Goal: Complete application form

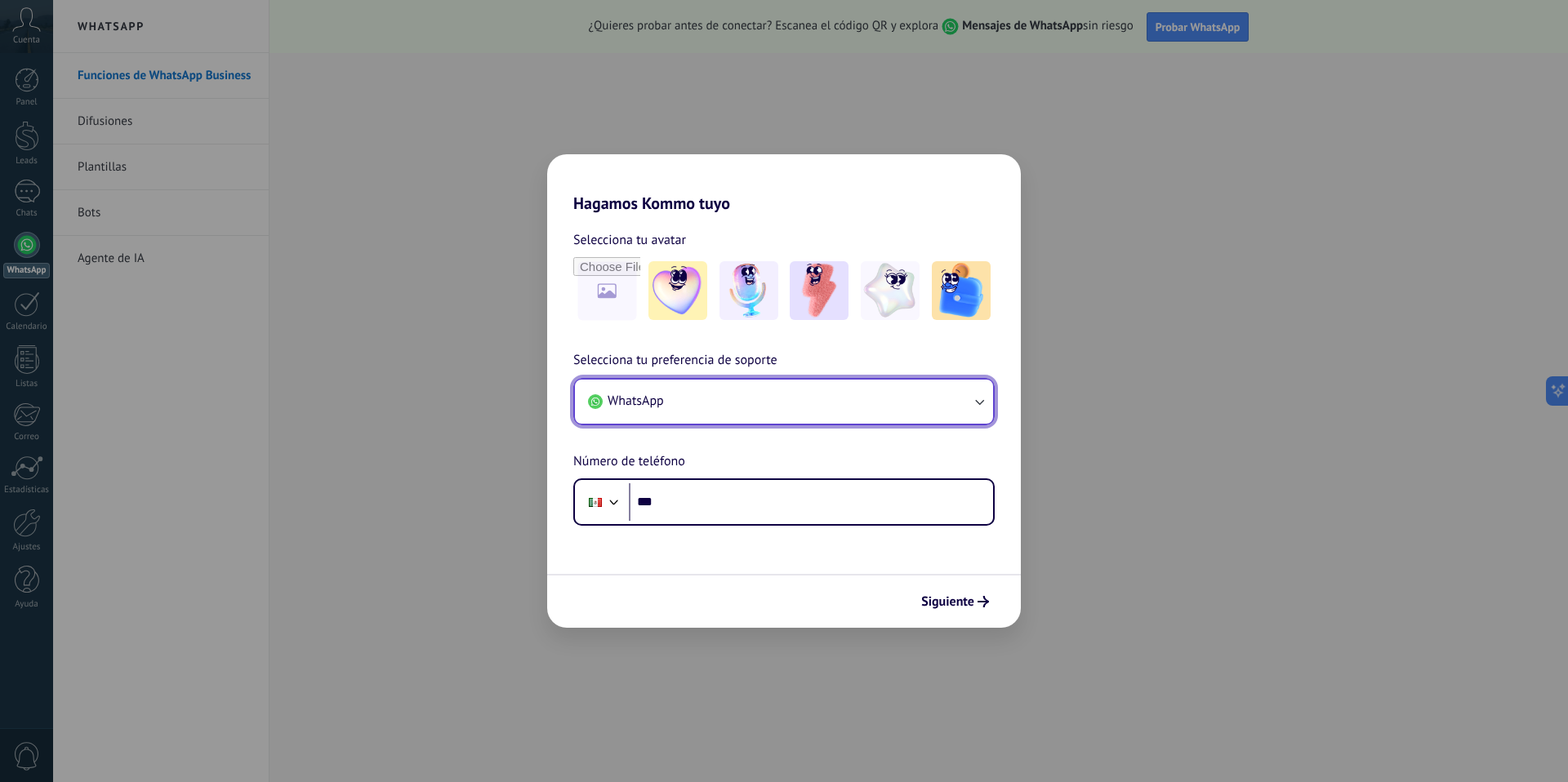
click at [686, 419] on button "WhatsApp" at bounding box center [783, 402] width 418 height 44
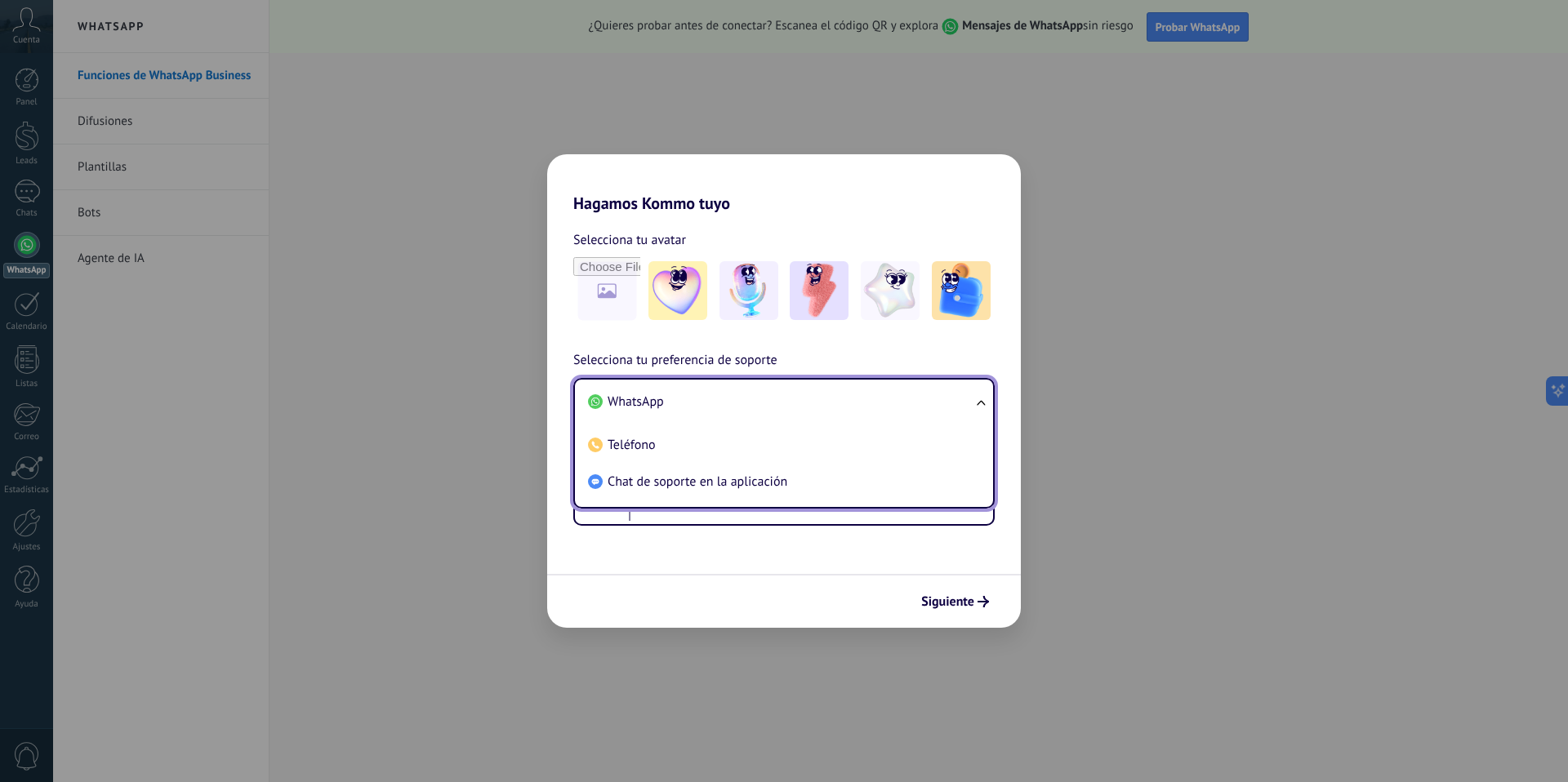
click at [639, 403] on span "WhatsApp" at bounding box center [636, 402] width 57 height 16
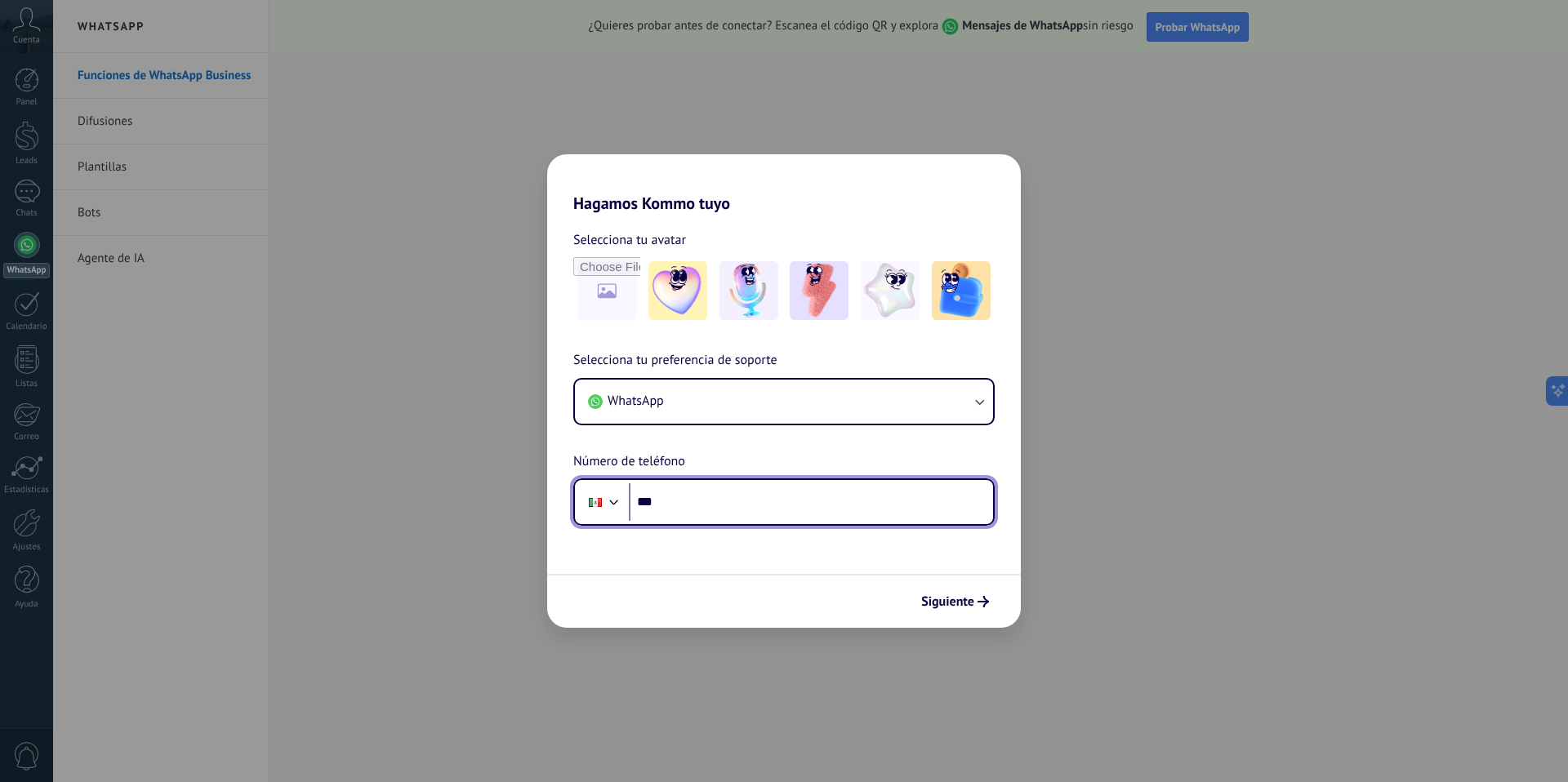
click at [666, 498] on input "***" at bounding box center [811, 502] width 365 height 37
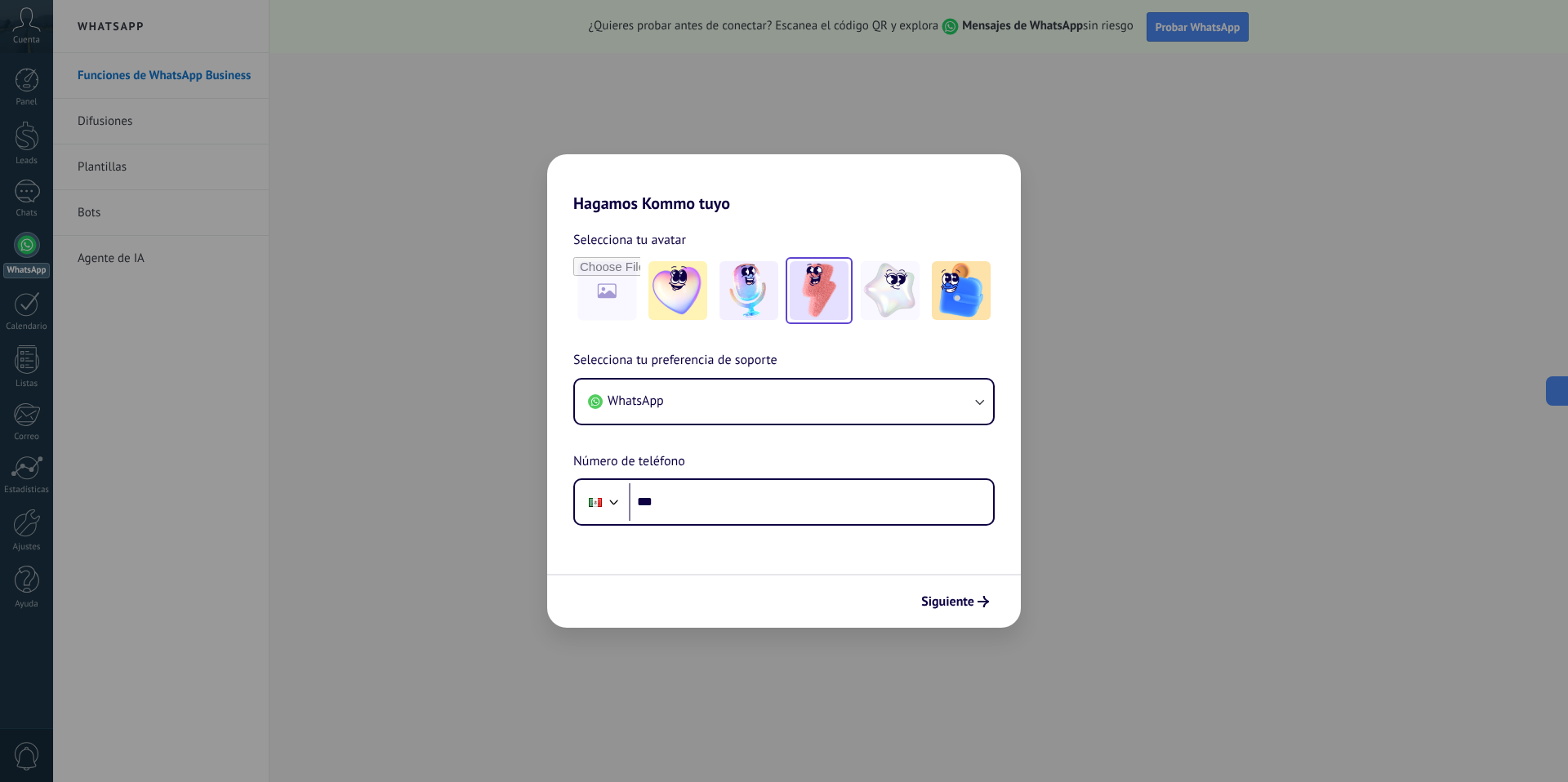
click at [838, 309] on img at bounding box center [819, 291] width 59 height 59
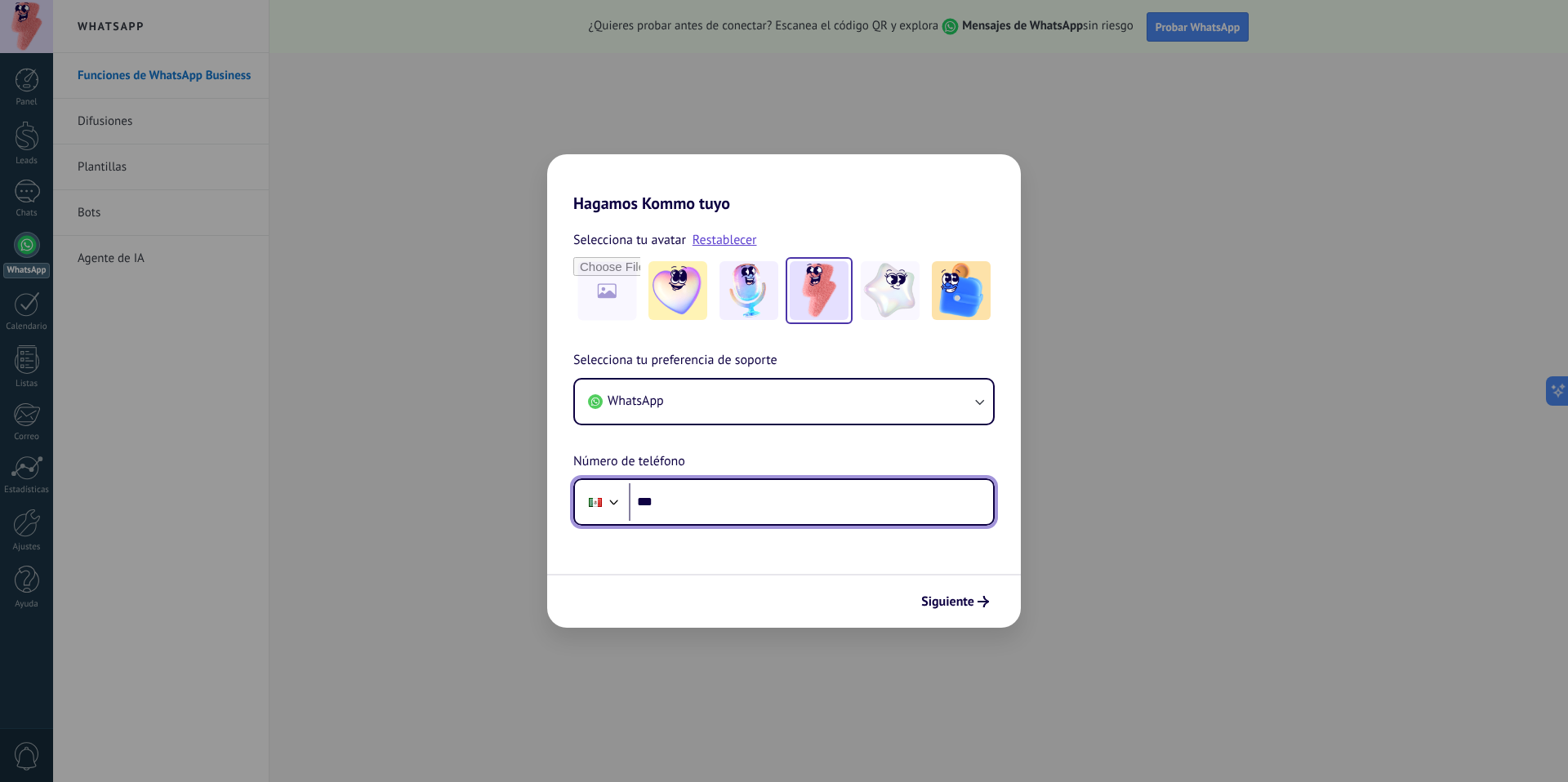
click at [655, 503] on input "***" at bounding box center [811, 502] width 365 height 37
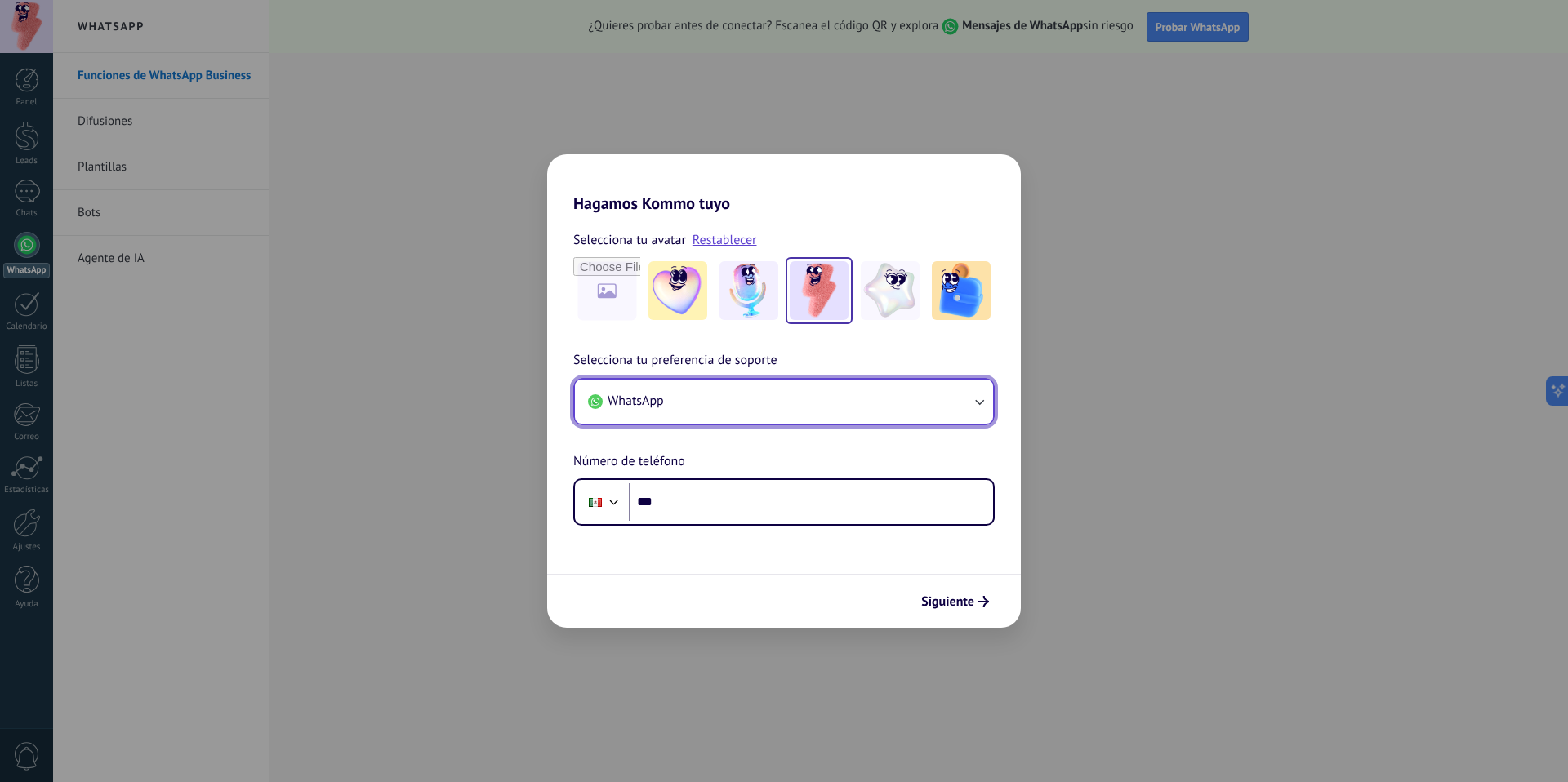
click at [741, 411] on button "WhatsApp" at bounding box center [783, 402] width 418 height 44
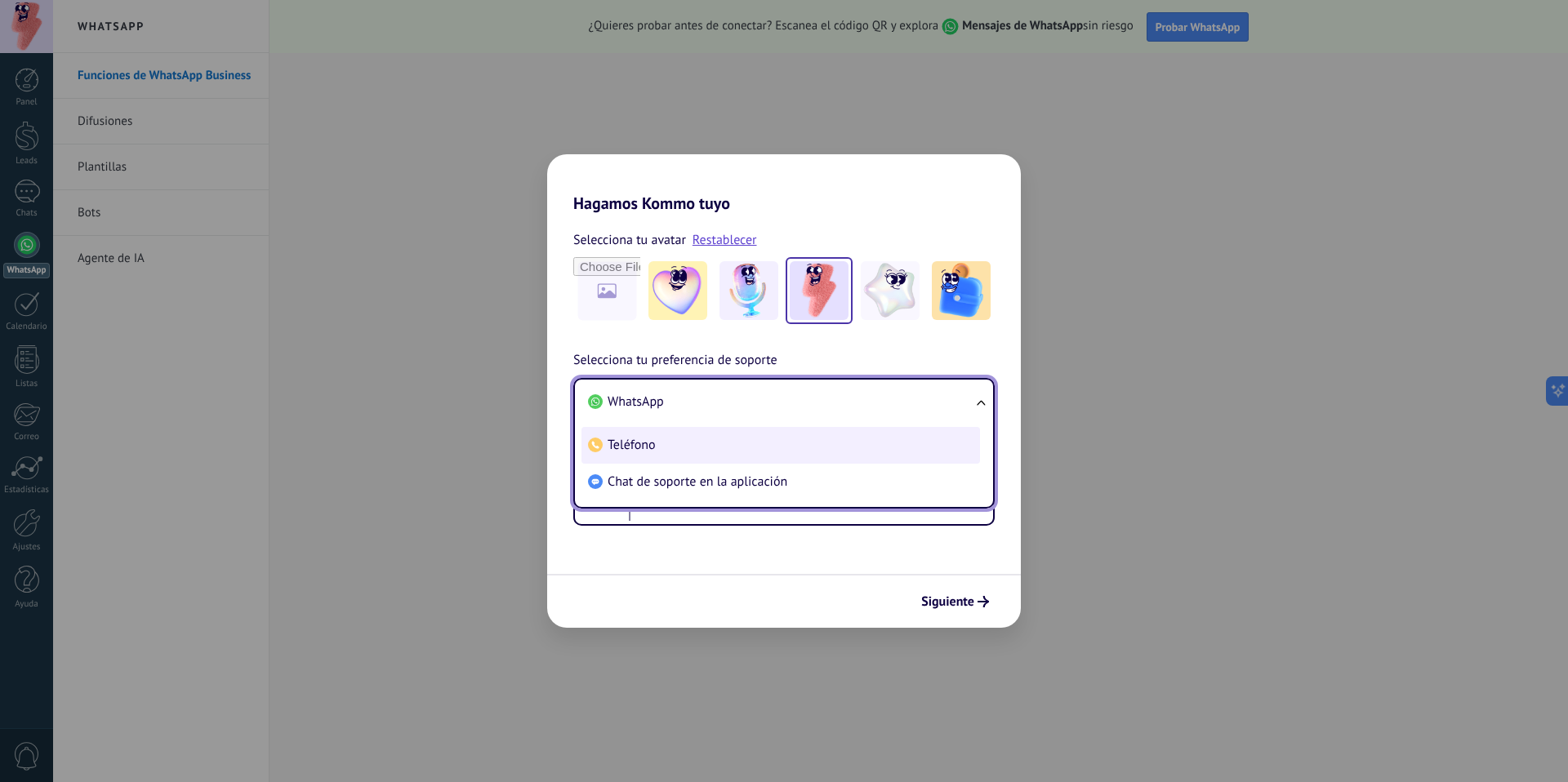
click at [634, 445] on span "Teléfono" at bounding box center [631, 445] width 48 height 16
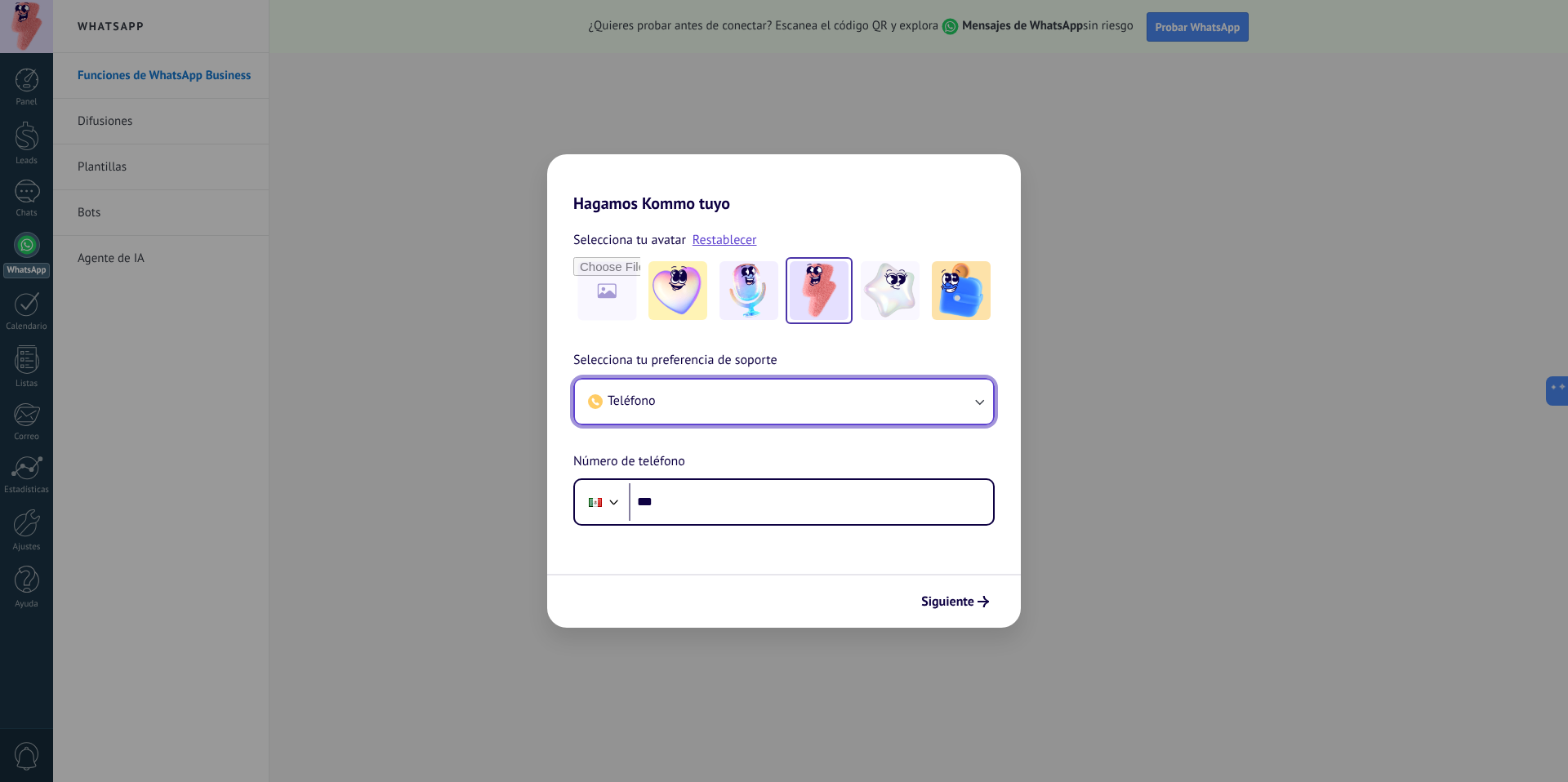
click at [654, 418] on button "Teléfono" at bounding box center [783, 402] width 418 height 44
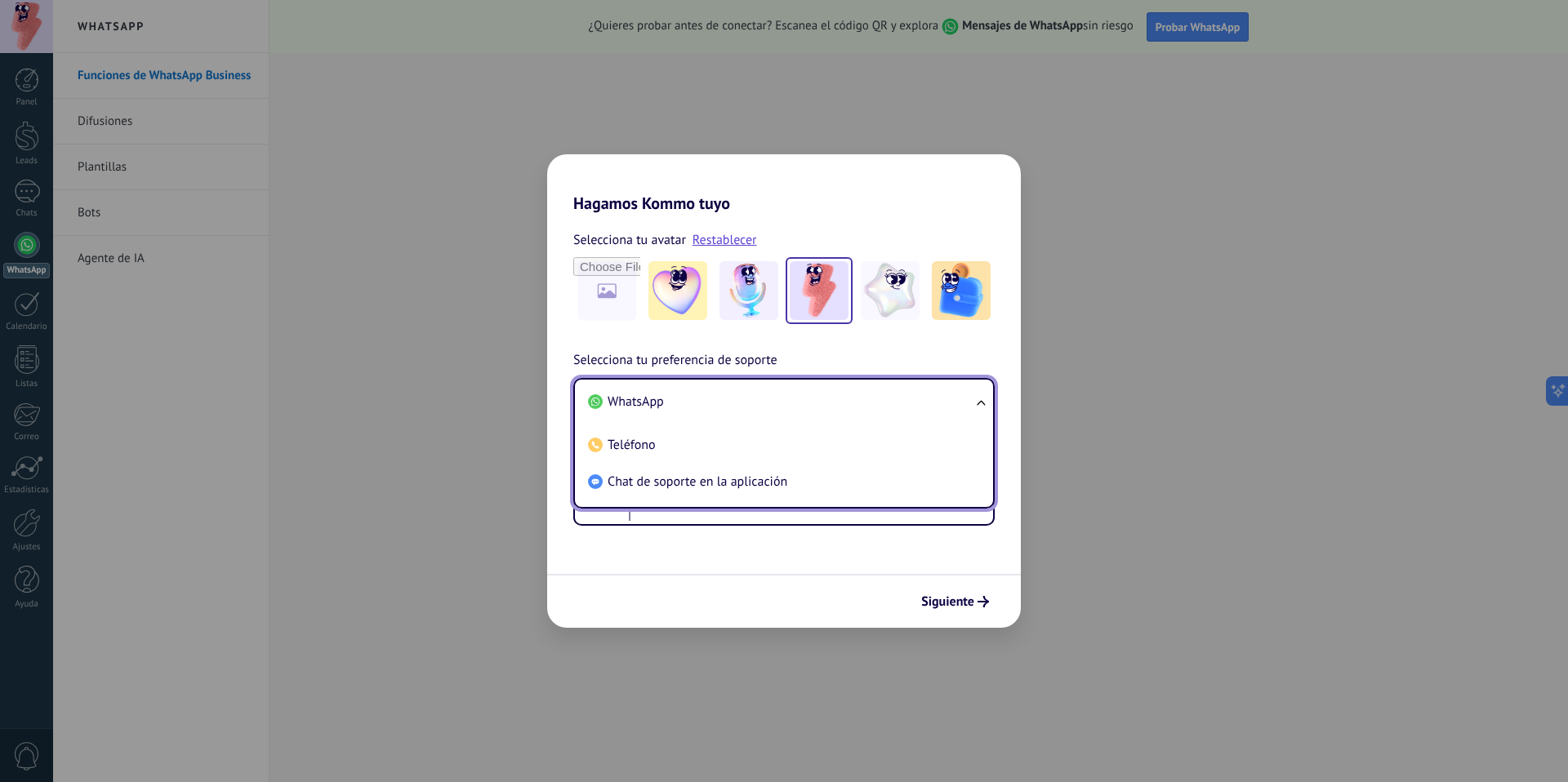
click at [680, 406] on li "WhatsApp" at bounding box center [780, 402] width 398 height 36
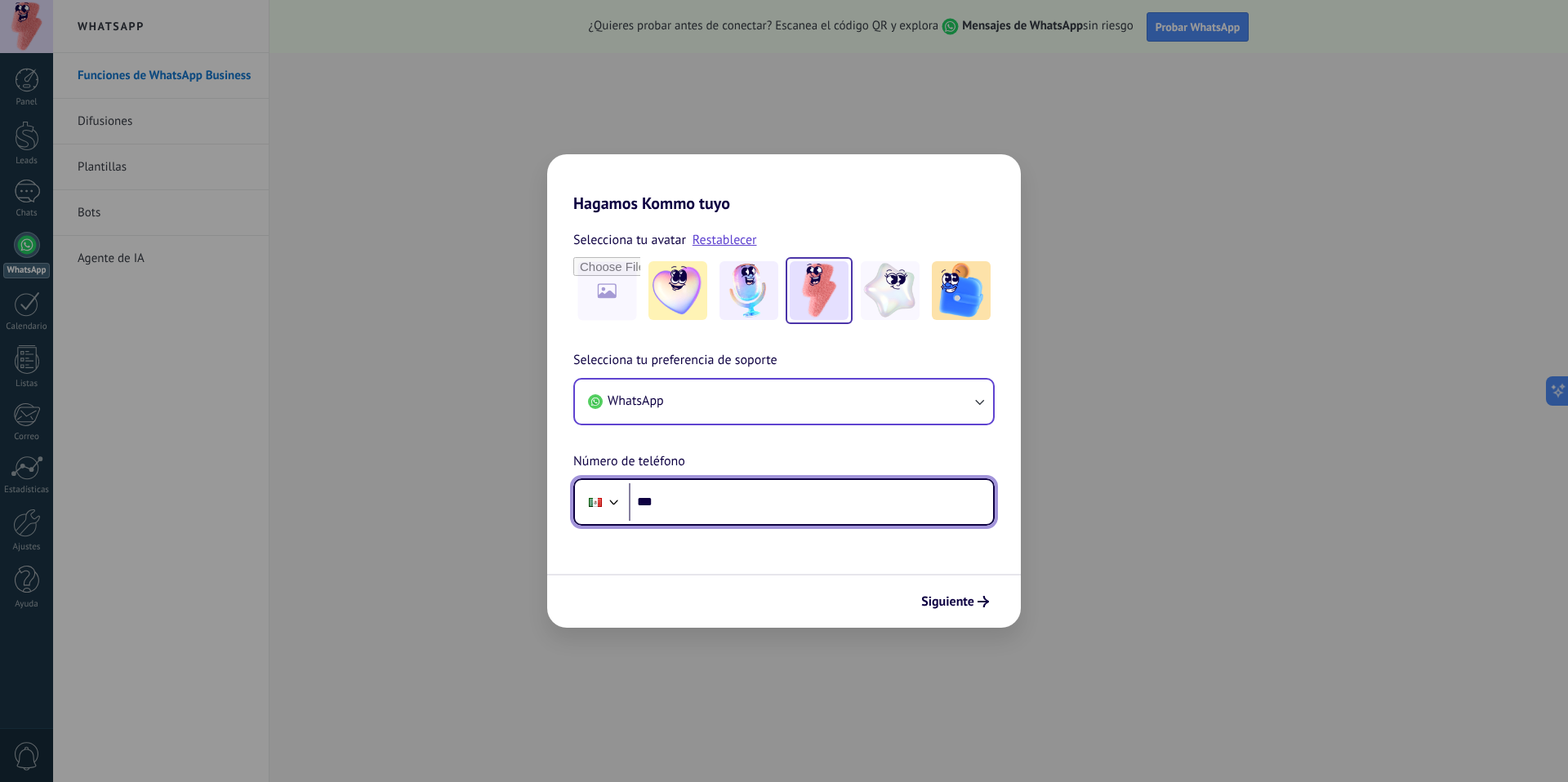
click at [738, 513] on input "***" at bounding box center [811, 502] width 365 height 37
type input "**********"
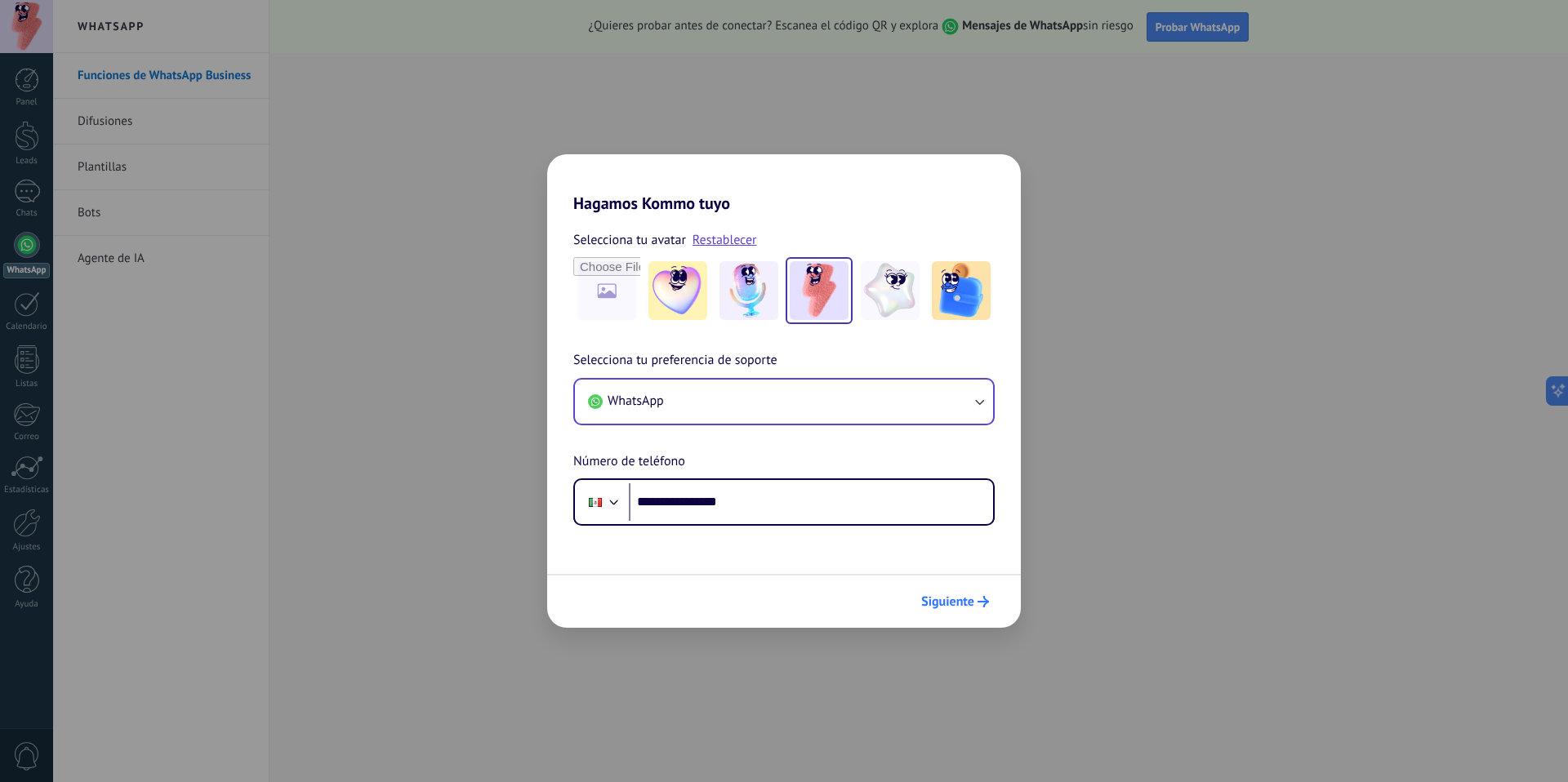
click at [953, 596] on span "Siguiente" at bounding box center [948, 601] width 53 height 12
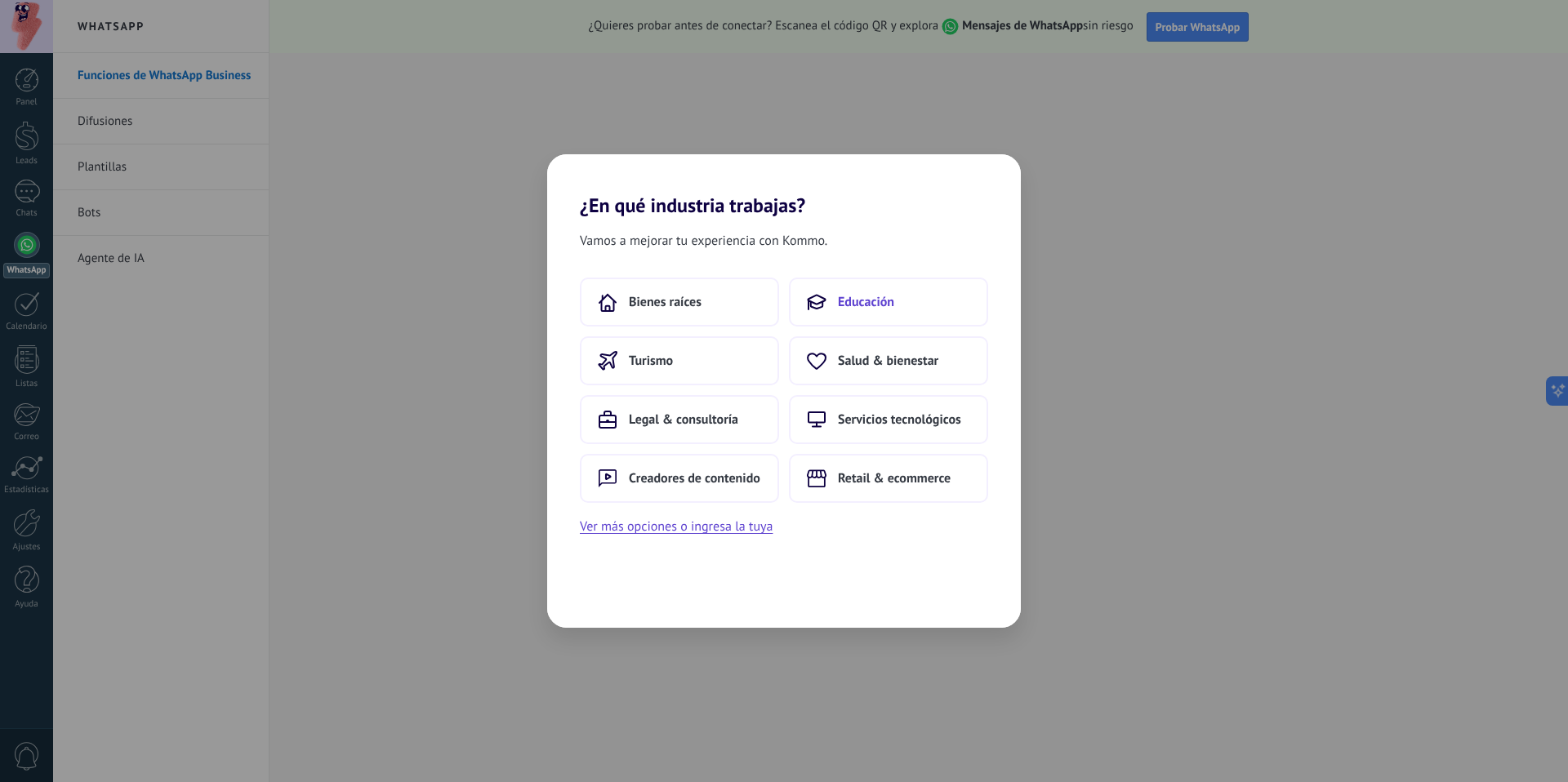
click at [892, 308] on span "Educación" at bounding box center [866, 301] width 57 height 16
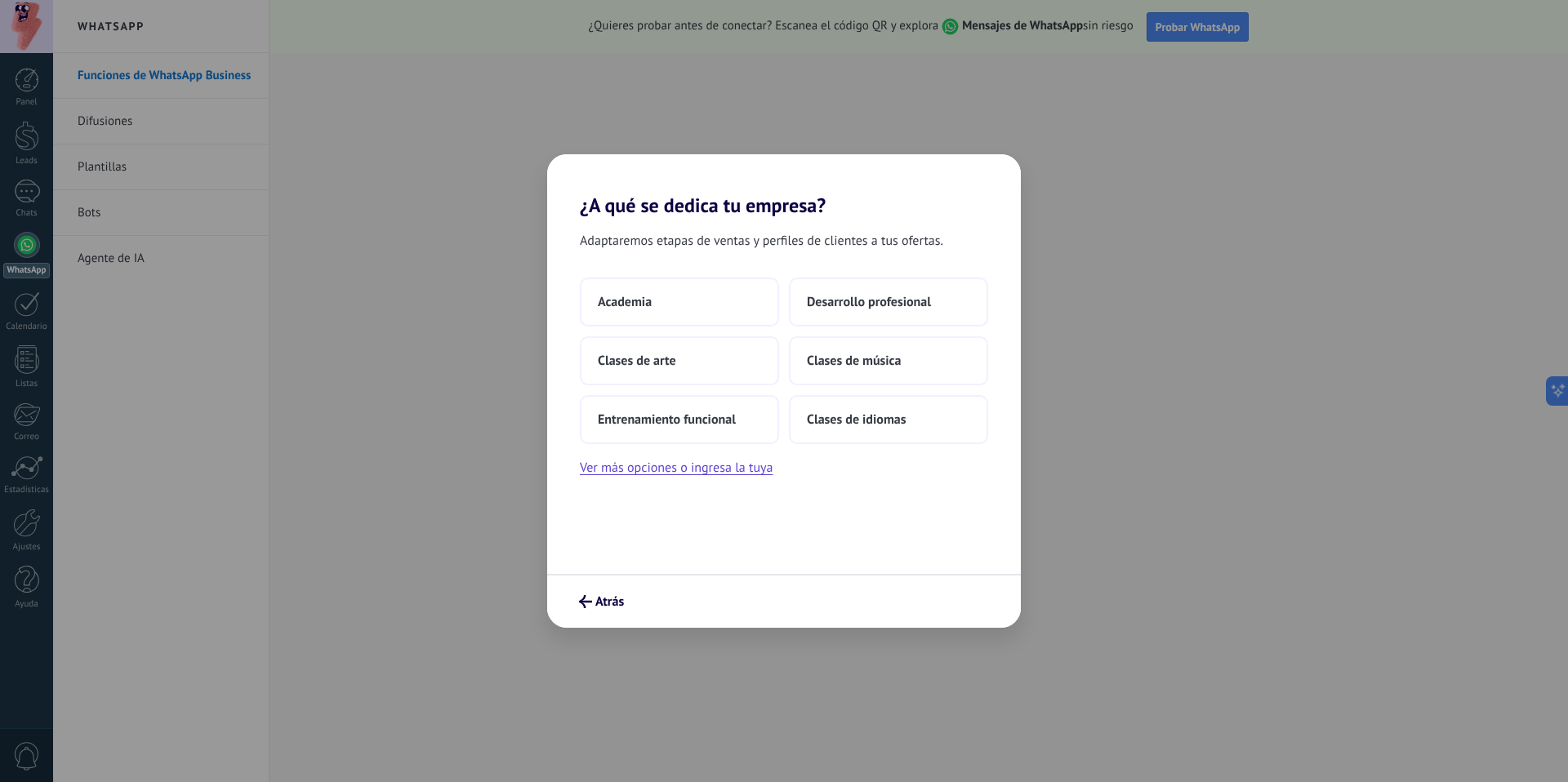
drag, startPoint x: 727, startPoint y: 304, endPoint x: 859, endPoint y: 272, distance: 135.8
click at [859, 272] on div "Adaptaremos etapas de ventas y perfiles de clientes a tus ofertas. Academia Des…" at bounding box center [784, 395] width 474 height 356
click at [737, 479] on div "Adaptaremos etapas de ventas y perfiles de clientes a tus ofertas. Academia Des…" at bounding box center [784, 395] width 474 height 356
click at [737, 473] on button "Ver más opciones o ingresa la tuya" at bounding box center [676, 468] width 192 height 21
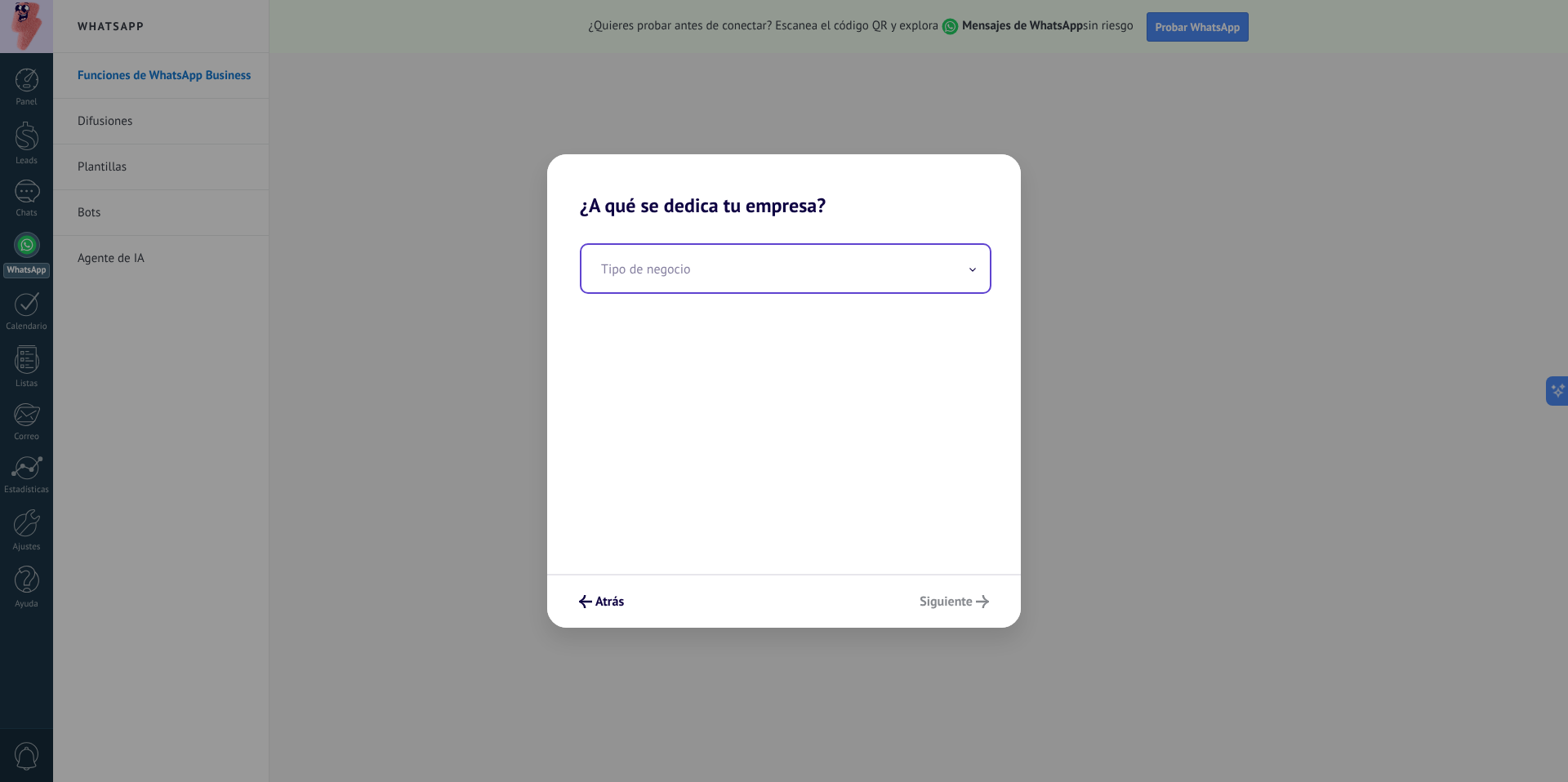
click at [672, 271] on input "text" at bounding box center [786, 268] width 408 height 47
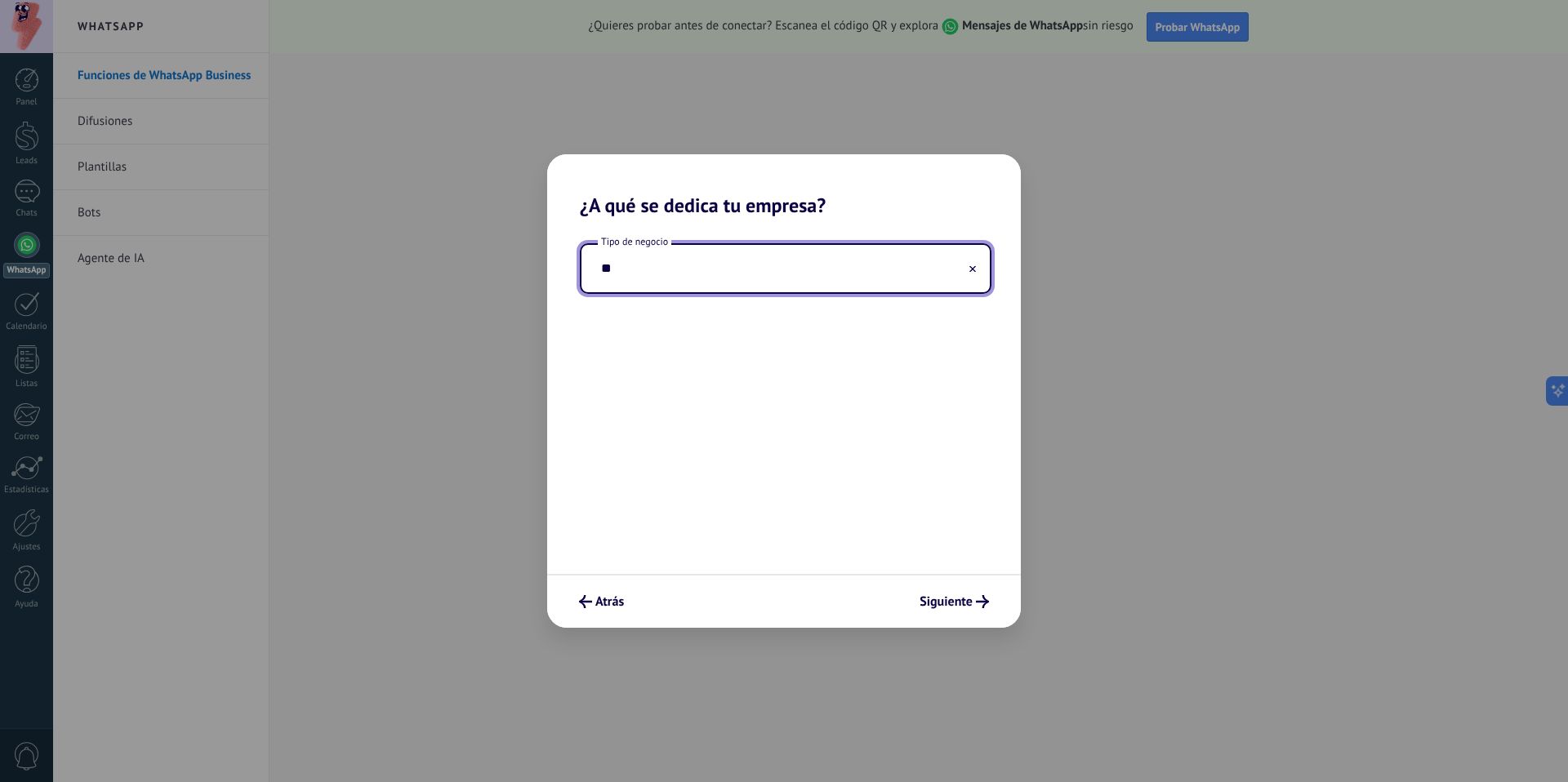
type input "*"
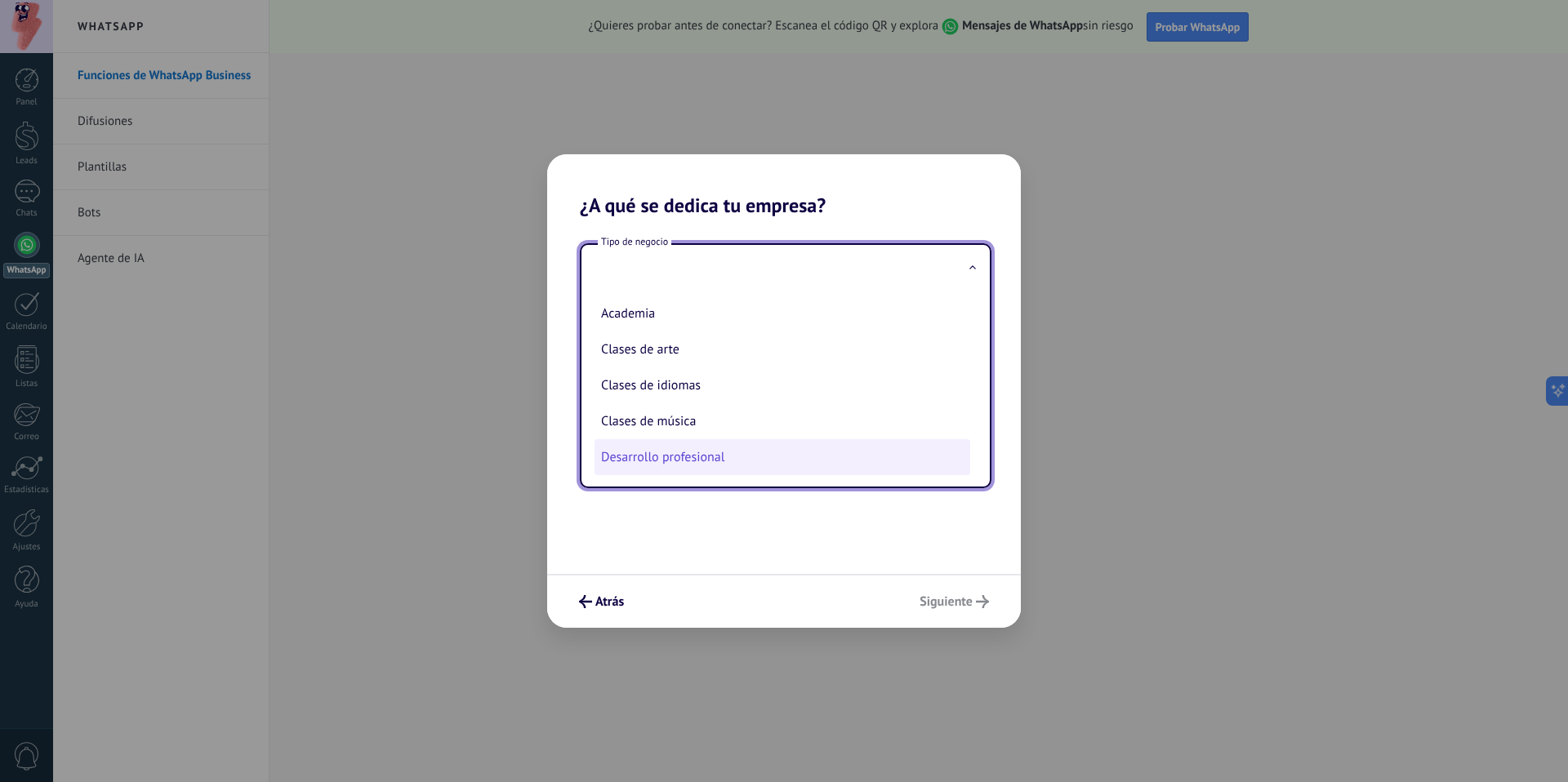
click at [703, 455] on li "Desarrollo profesional" at bounding box center [782, 457] width 376 height 36
type input "**********"
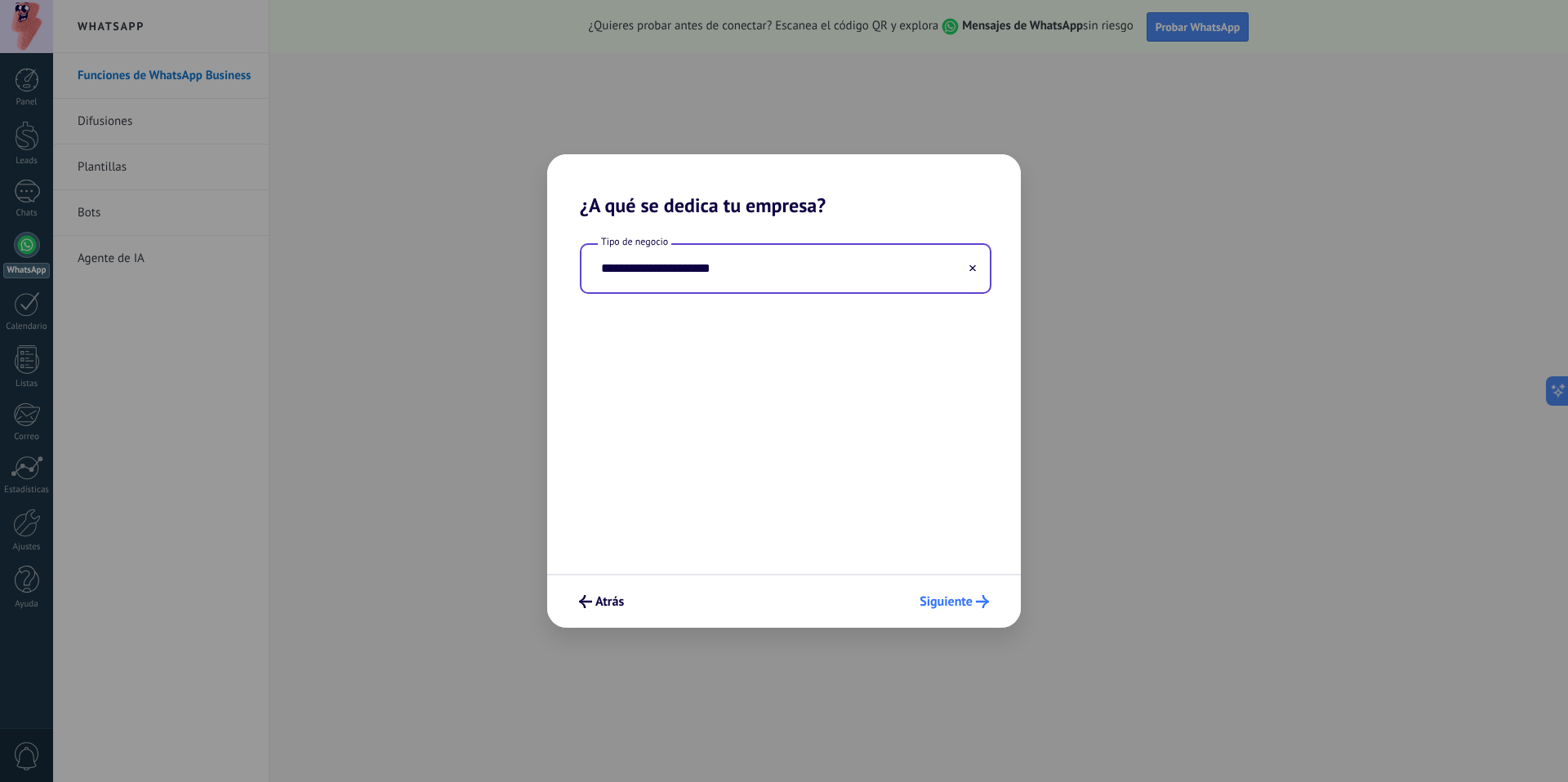
click at [948, 611] on button "Siguiente" at bounding box center [954, 601] width 84 height 27
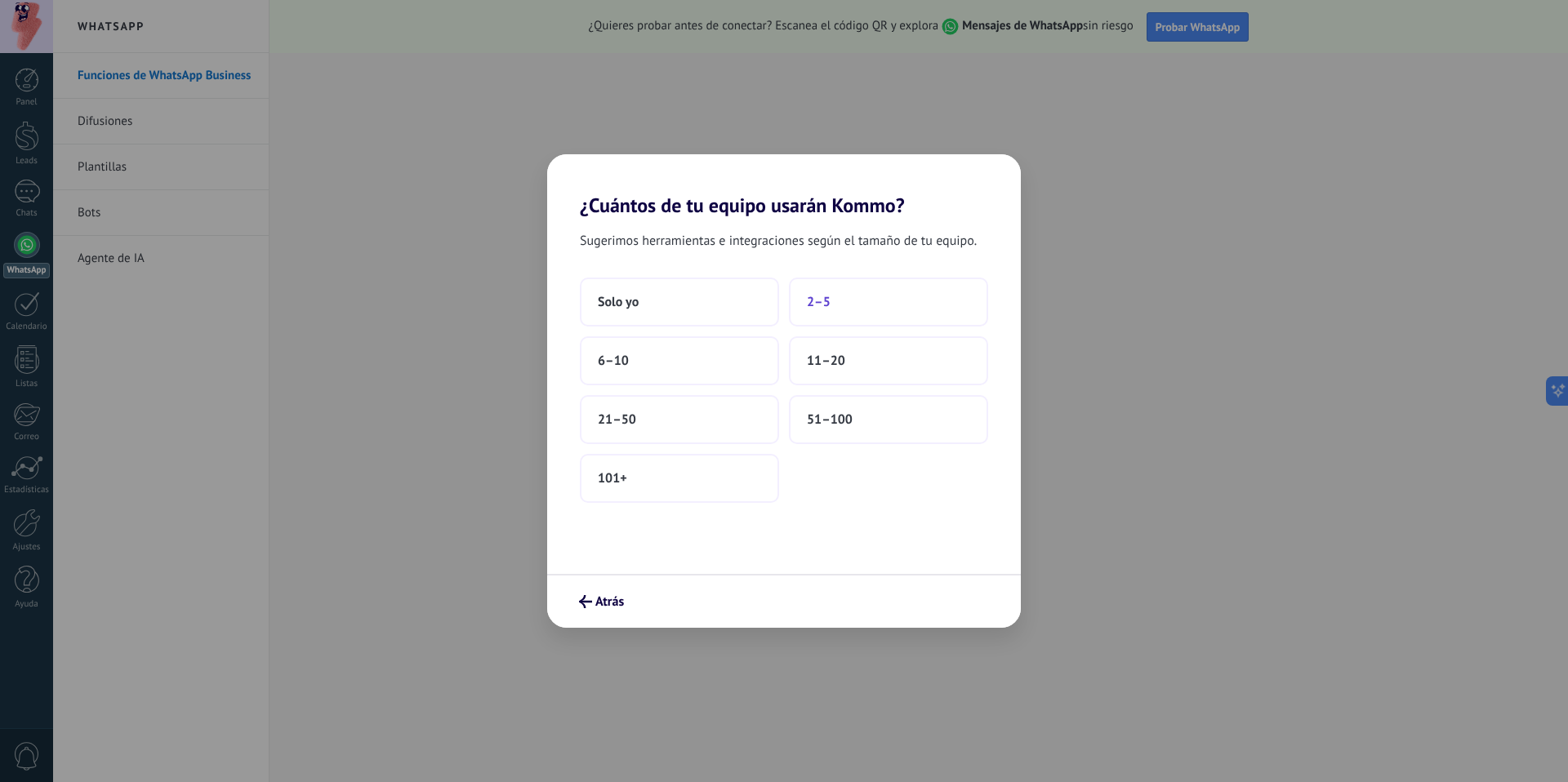
click at [837, 308] on button "2–5" at bounding box center [888, 301] width 200 height 49
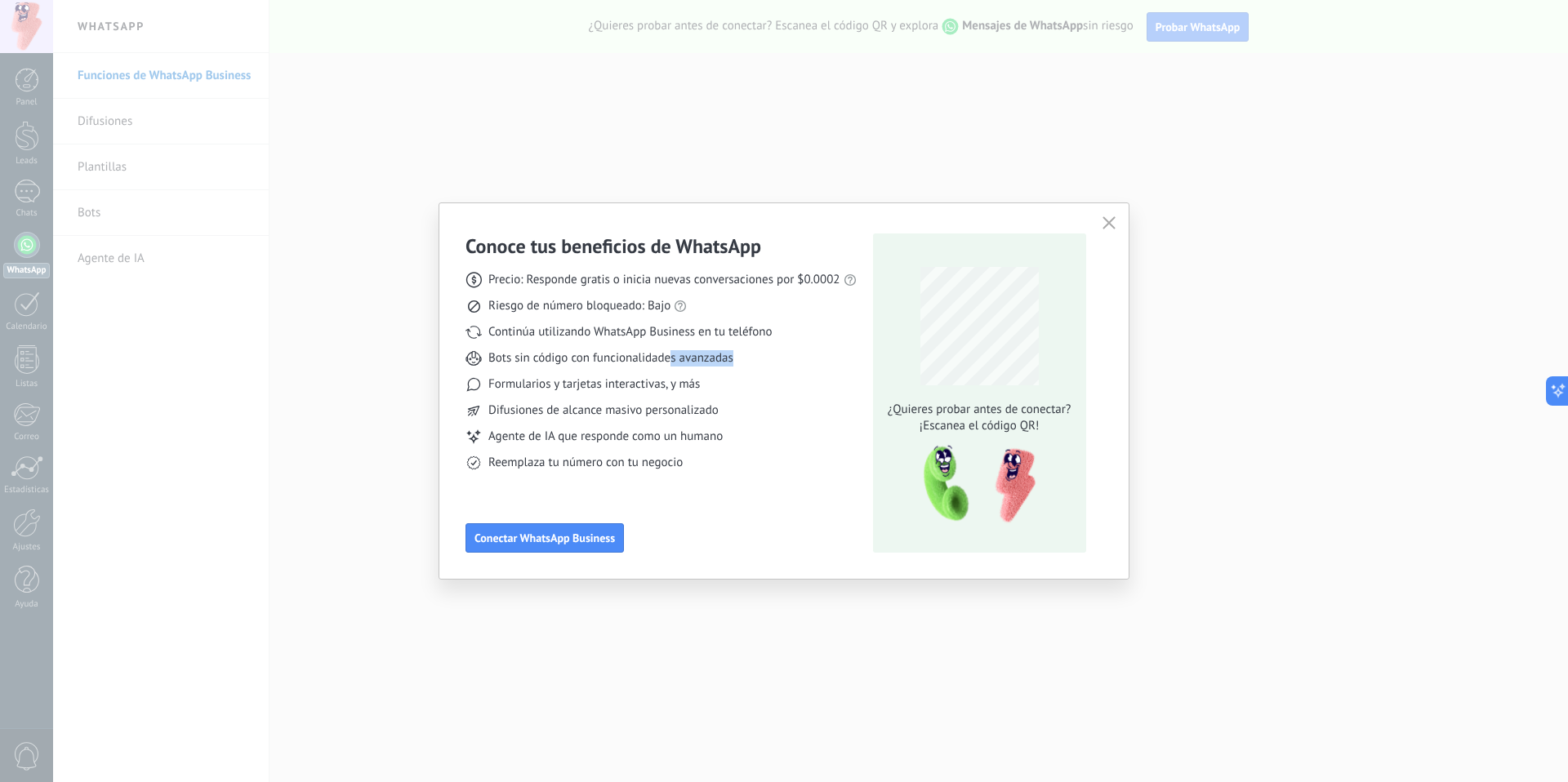
drag, startPoint x: 535, startPoint y: 364, endPoint x: 676, endPoint y: 356, distance: 141.2
click at [673, 356] on div "Precio: Responde gratis o inicia nuevas conversaciones por $0.0002 Riesgo de nú…" at bounding box center [661, 364] width 391 height 212
click at [689, 362] on span "Bots sin código con funcionalidades avanzadas" at bounding box center [611, 358] width 245 height 16
click at [1041, 329] on div at bounding box center [979, 325] width 136 height 136
